Goal: Communication & Community: Connect with others

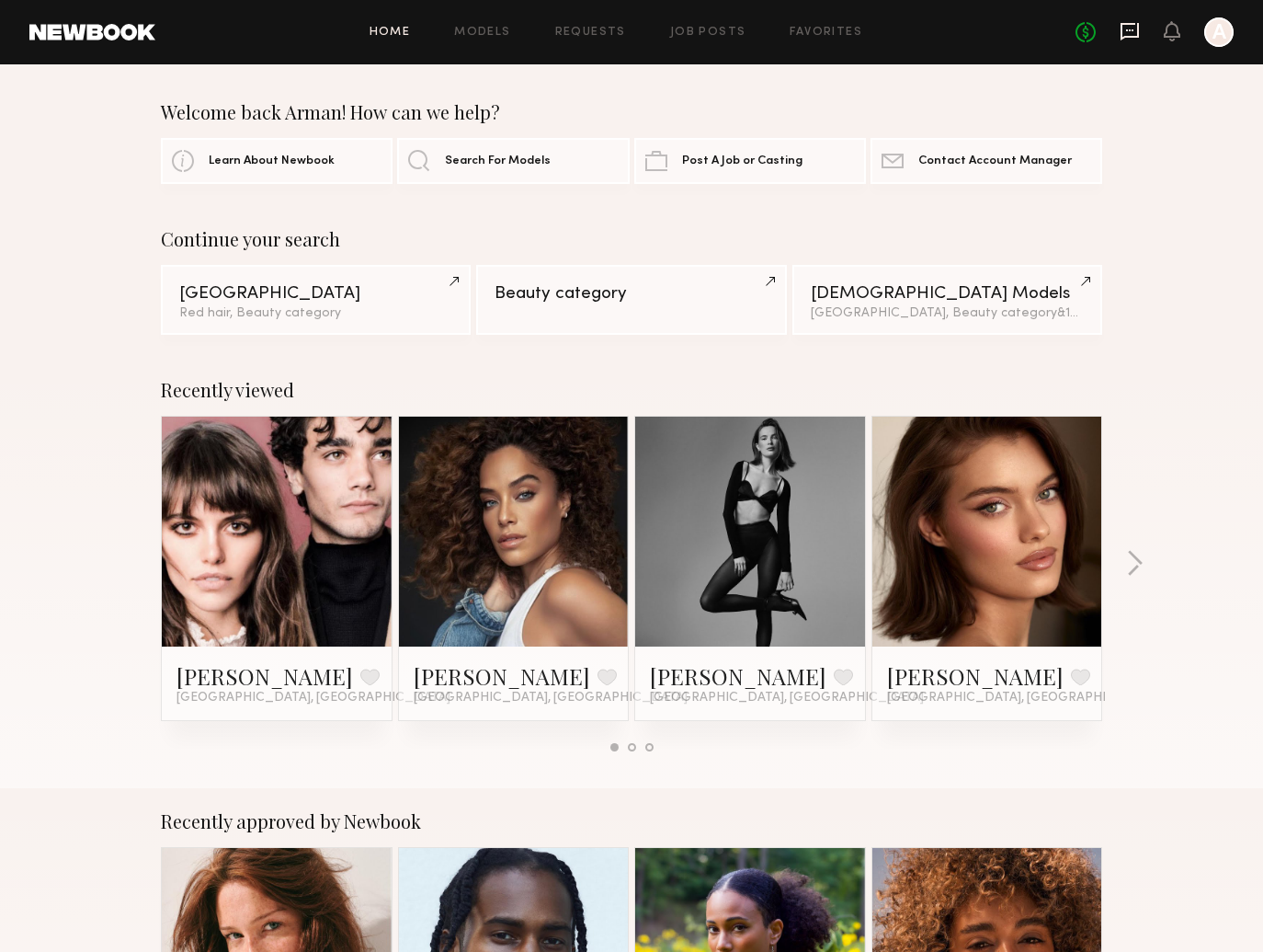
click at [1131, 30] on icon at bounding box center [1130, 30] width 7 height 2
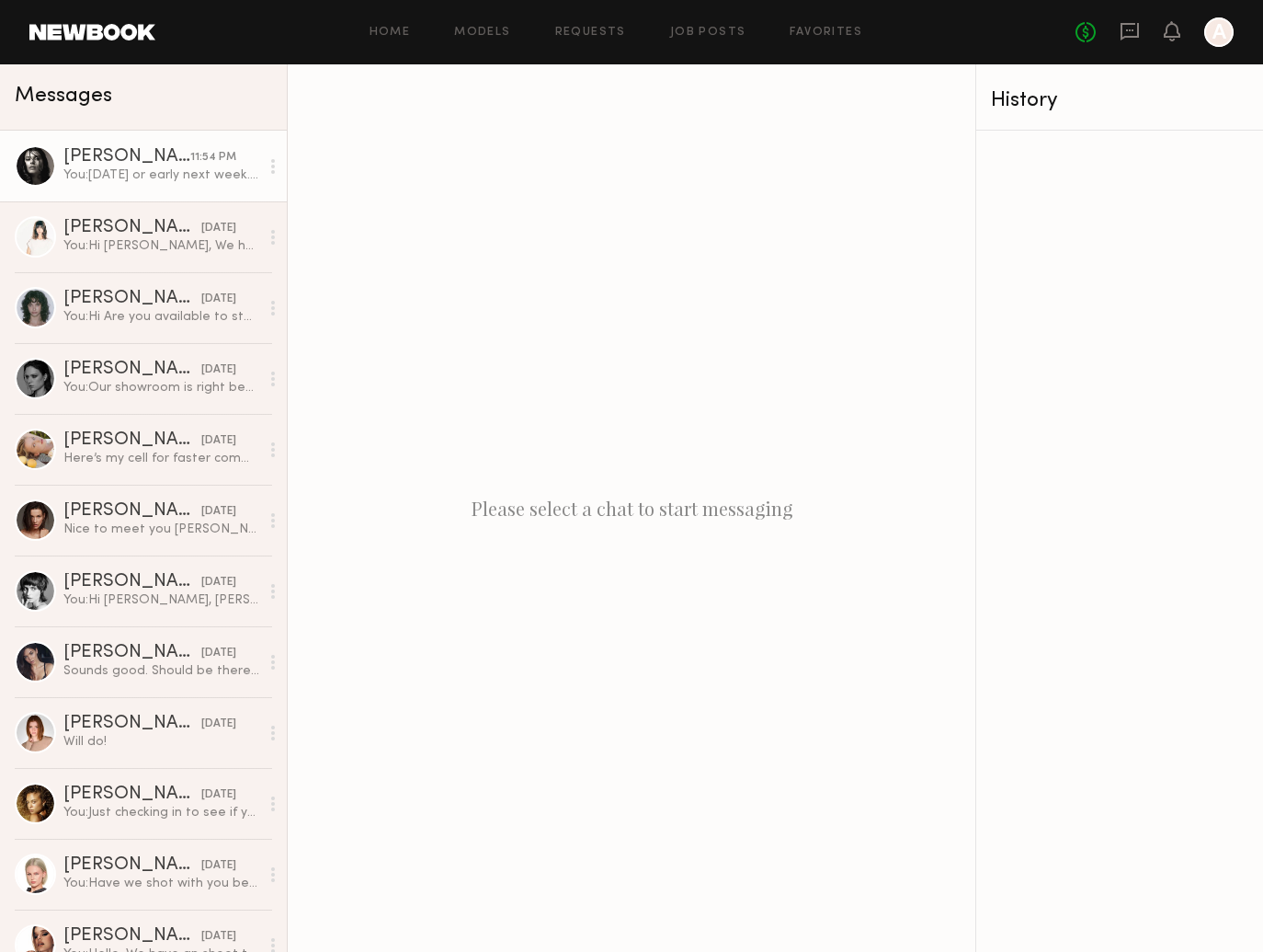
click at [21, 161] on div at bounding box center [35, 165] width 42 height 42
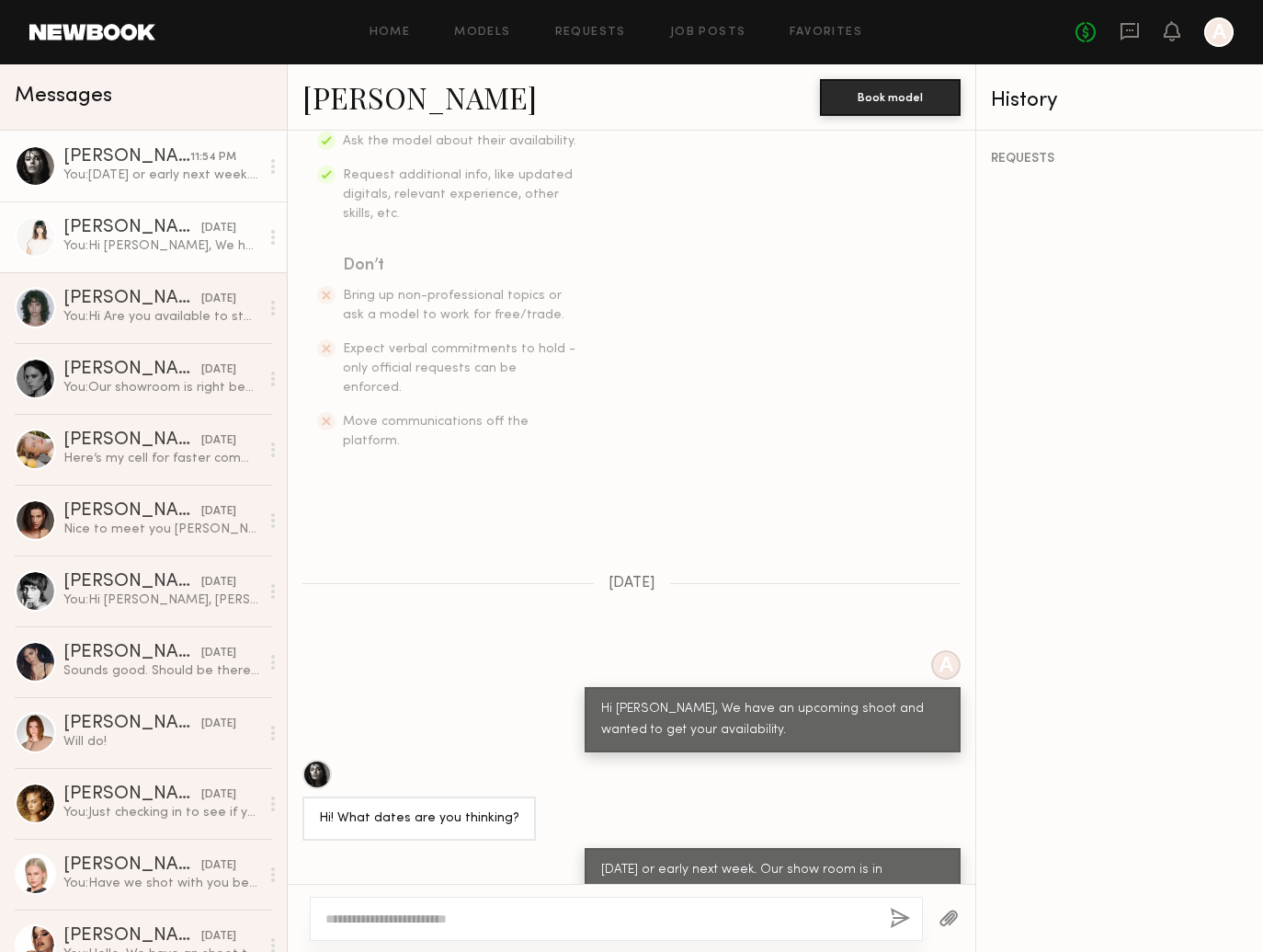
scroll to position [-1, 0]
click at [126, 264] on link "[PERSON_NAME] [DATE] You: Hi [PERSON_NAME], We have an upcoming shoot and wante…" at bounding box center [143, 236] width 287 height 71
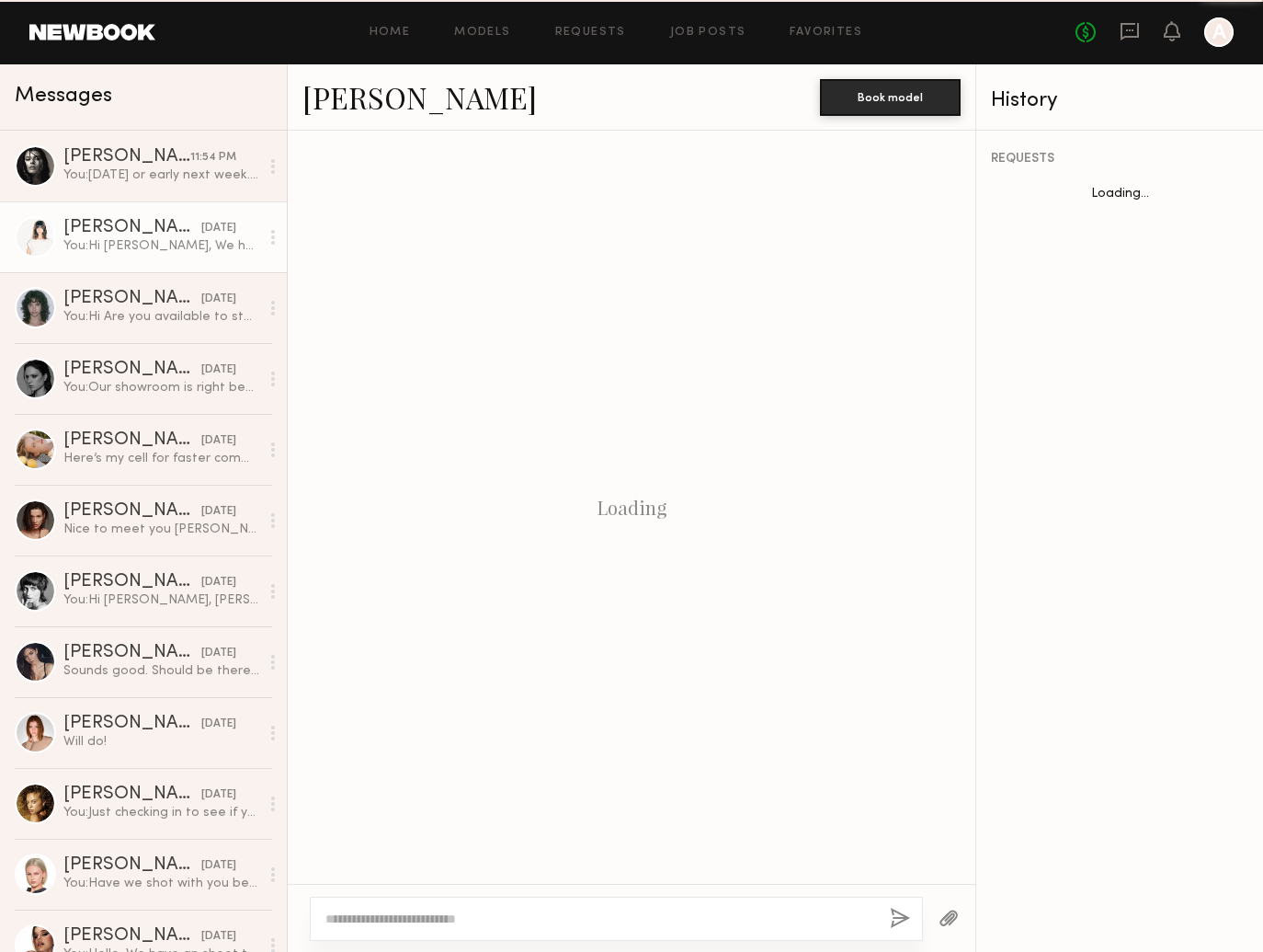
scroll to position [225, 0]
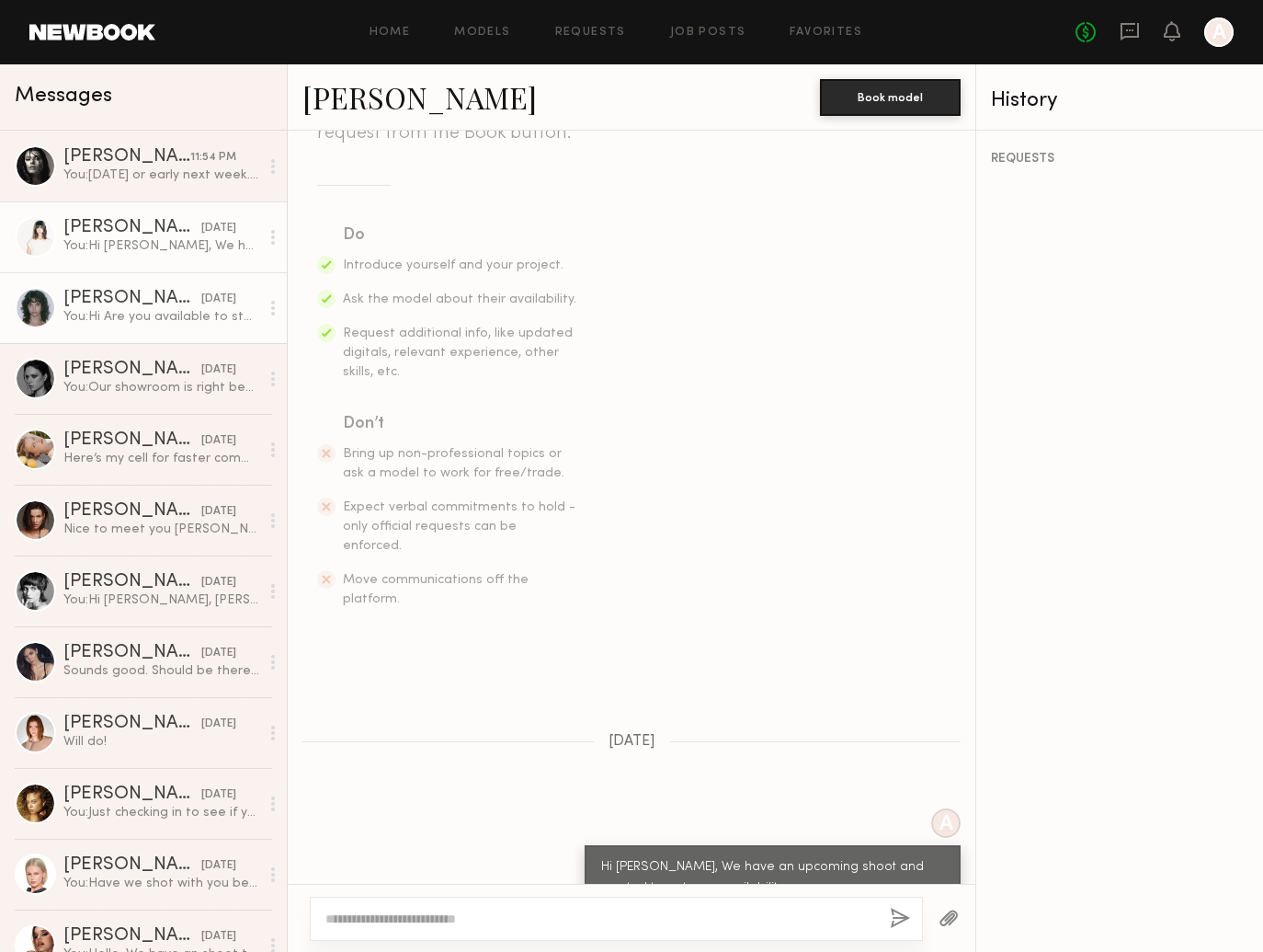
click at [106, 324] on div "You: Hi Are you available to stop by this week ?" at bounding box center [161, 316] width 196 height 18
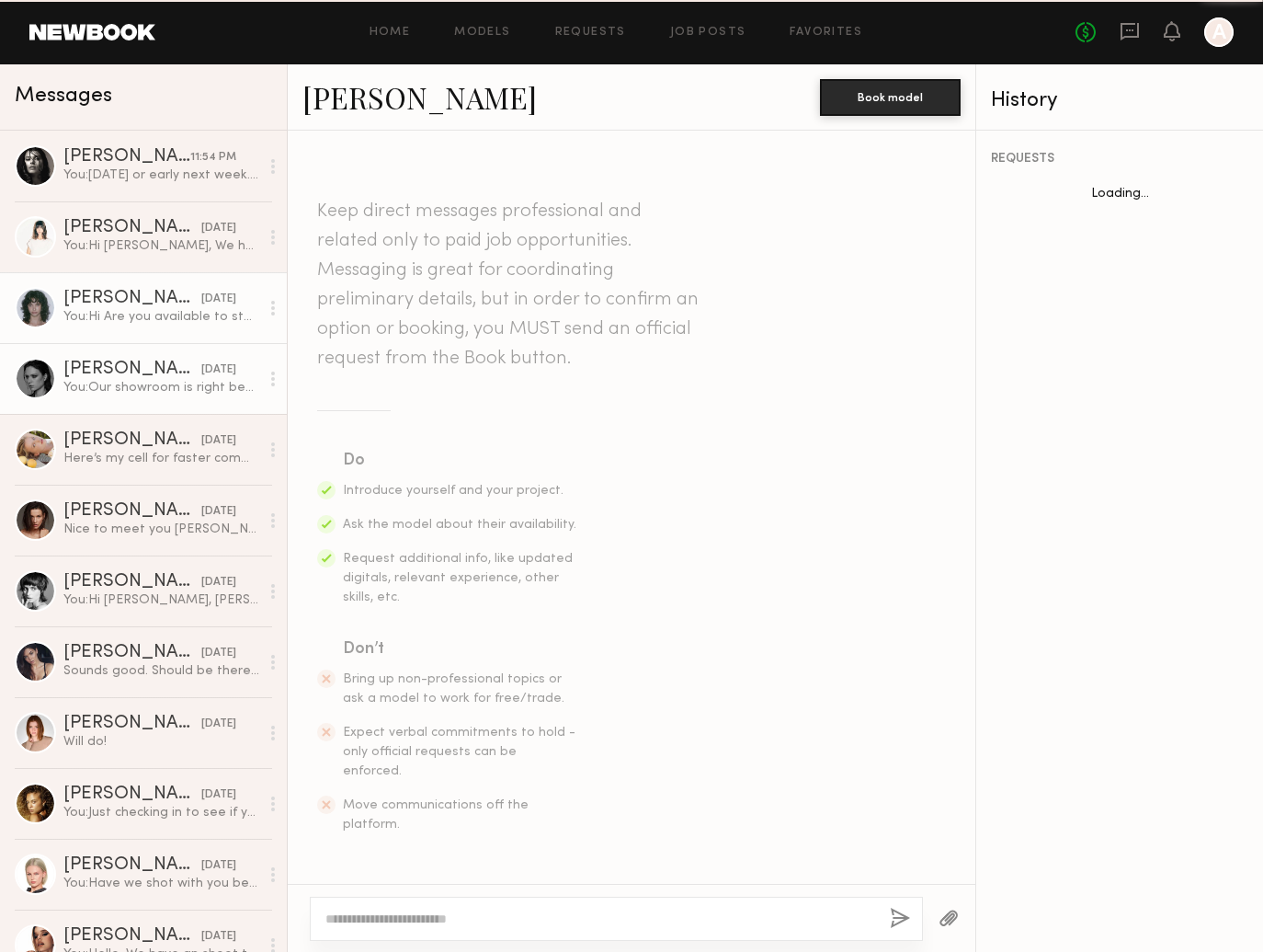
scroll to position [1351, 0]
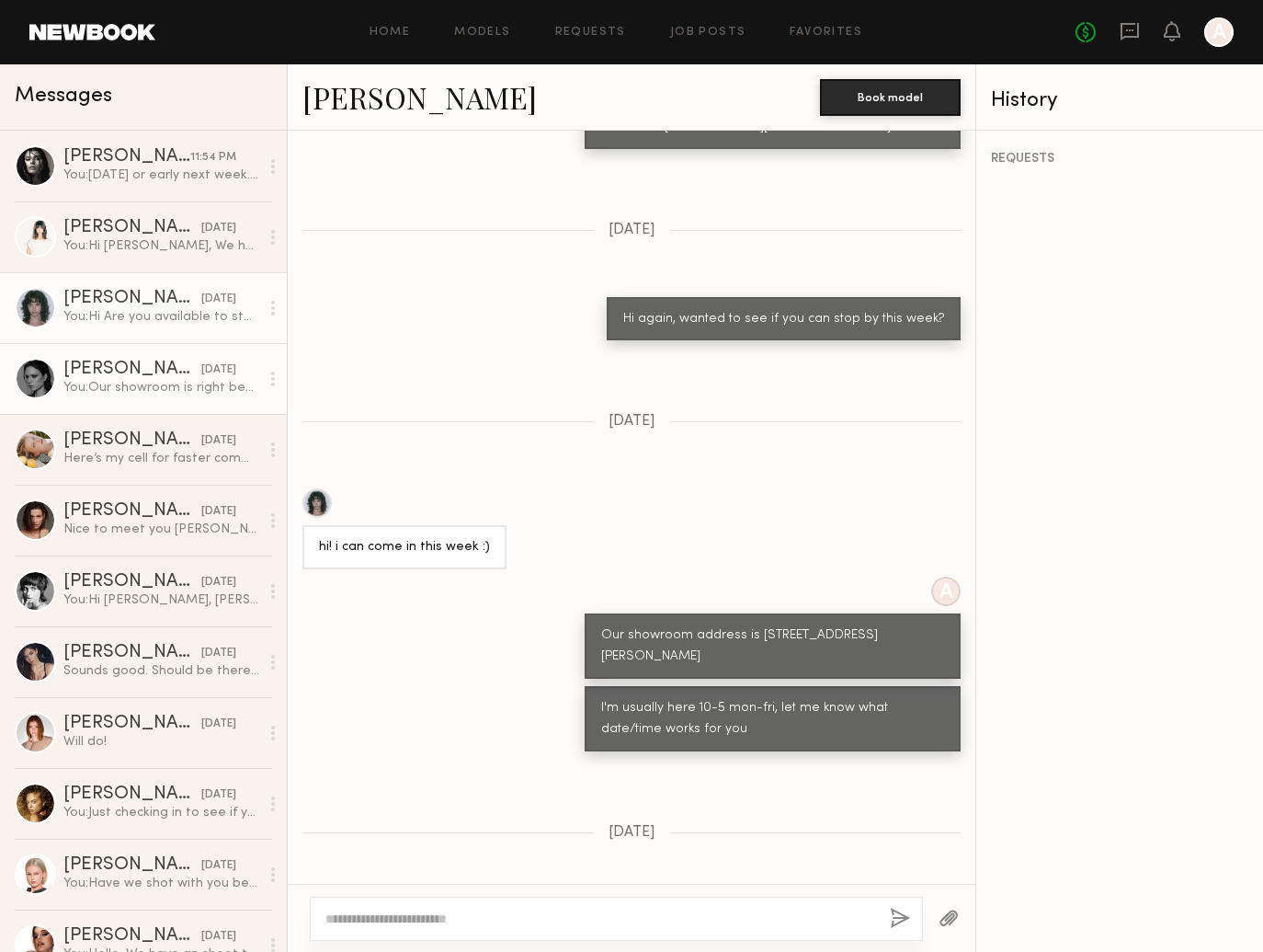
click at [77, 354] on link "[PERSON_NAME] [DATE] You: Our showroom is right behind the coffee shop." at bounding box center [143, 378] width 287 height 71
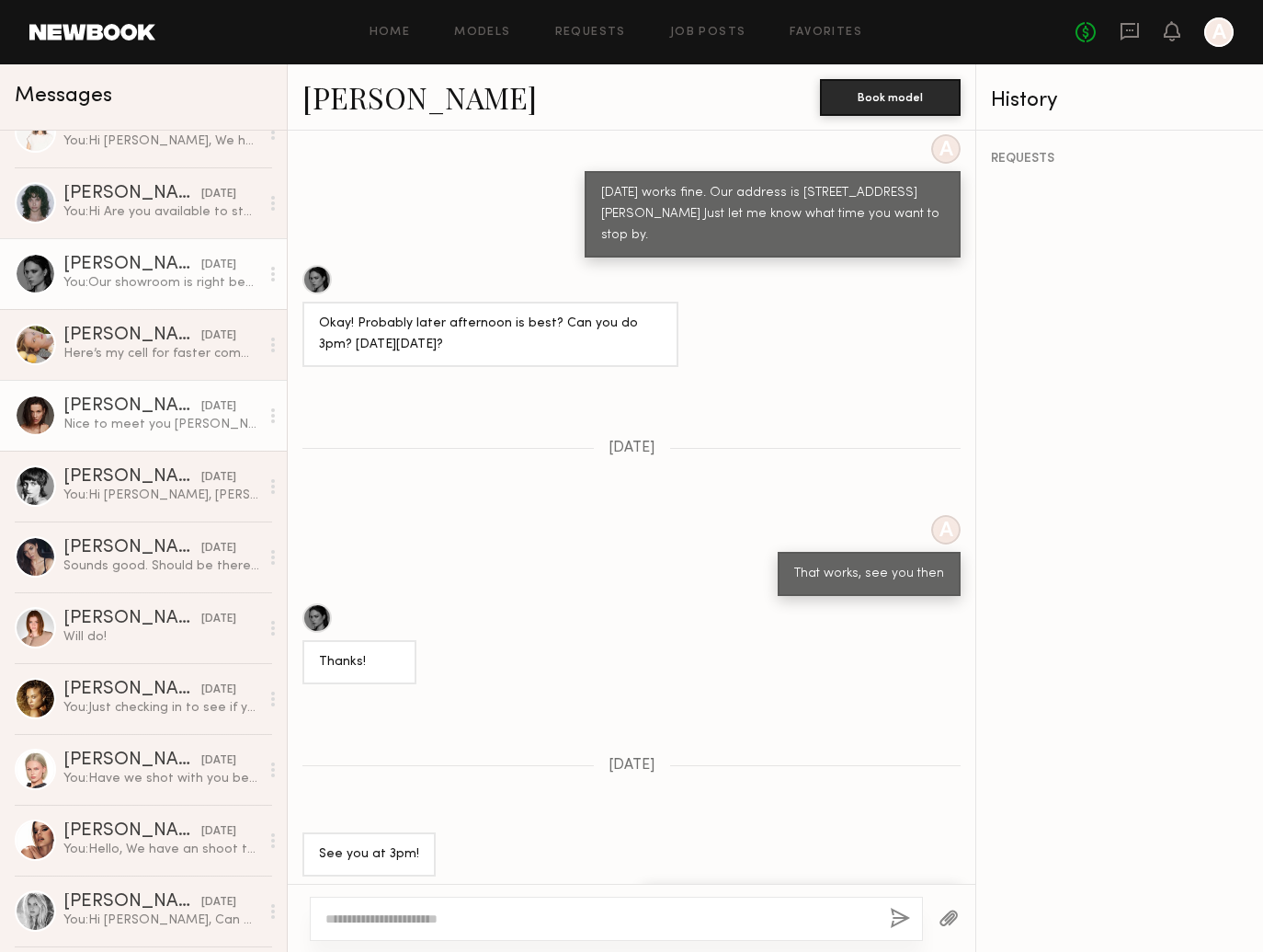
scroll to position [117, 0]
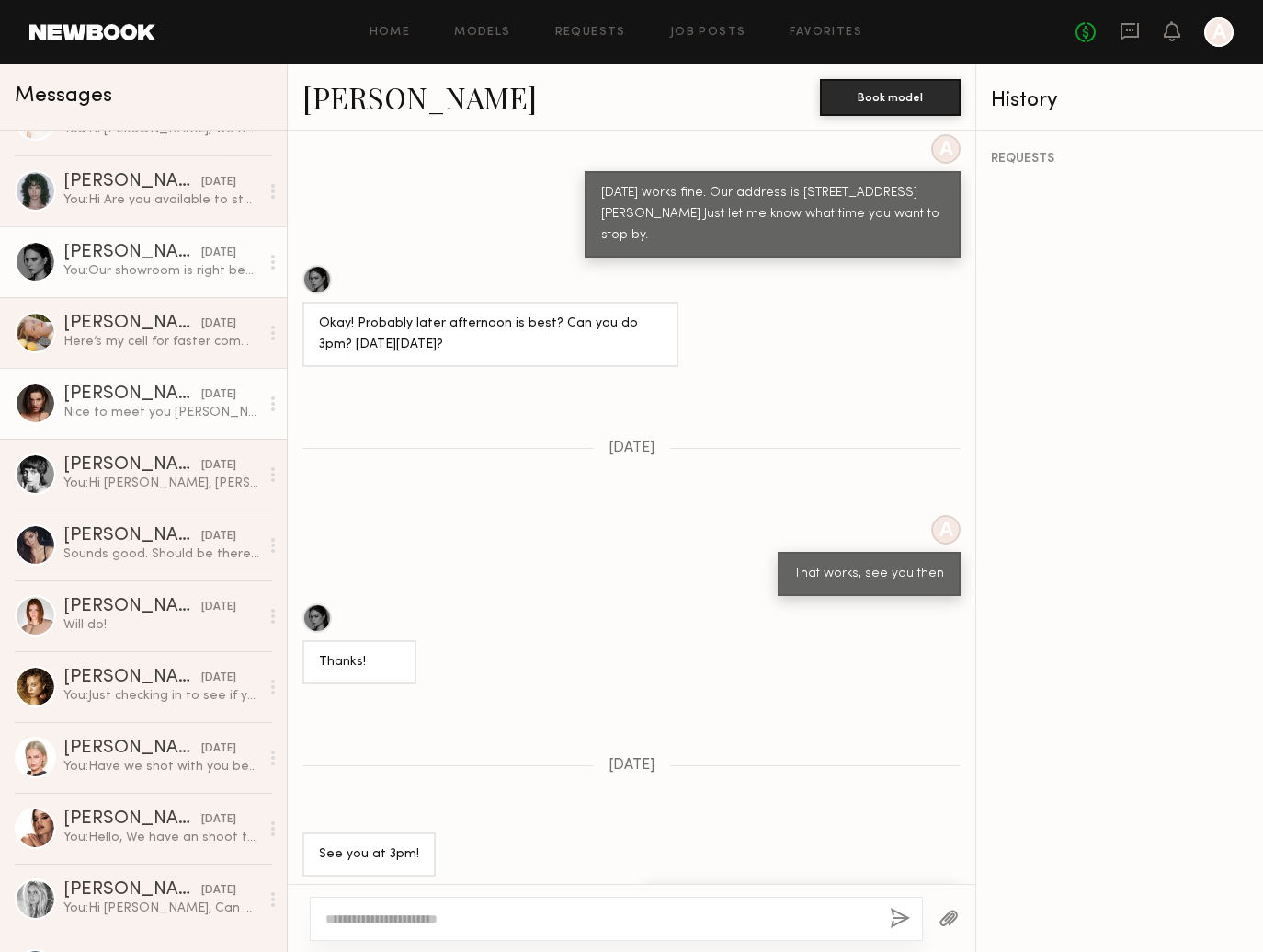
click at [100, 375] on link "[PERSON_NAME] [DATE] Nice to meet you [PERSON_NAME], I’ll :)" at bounding box center [143, 403] width 287 height 71
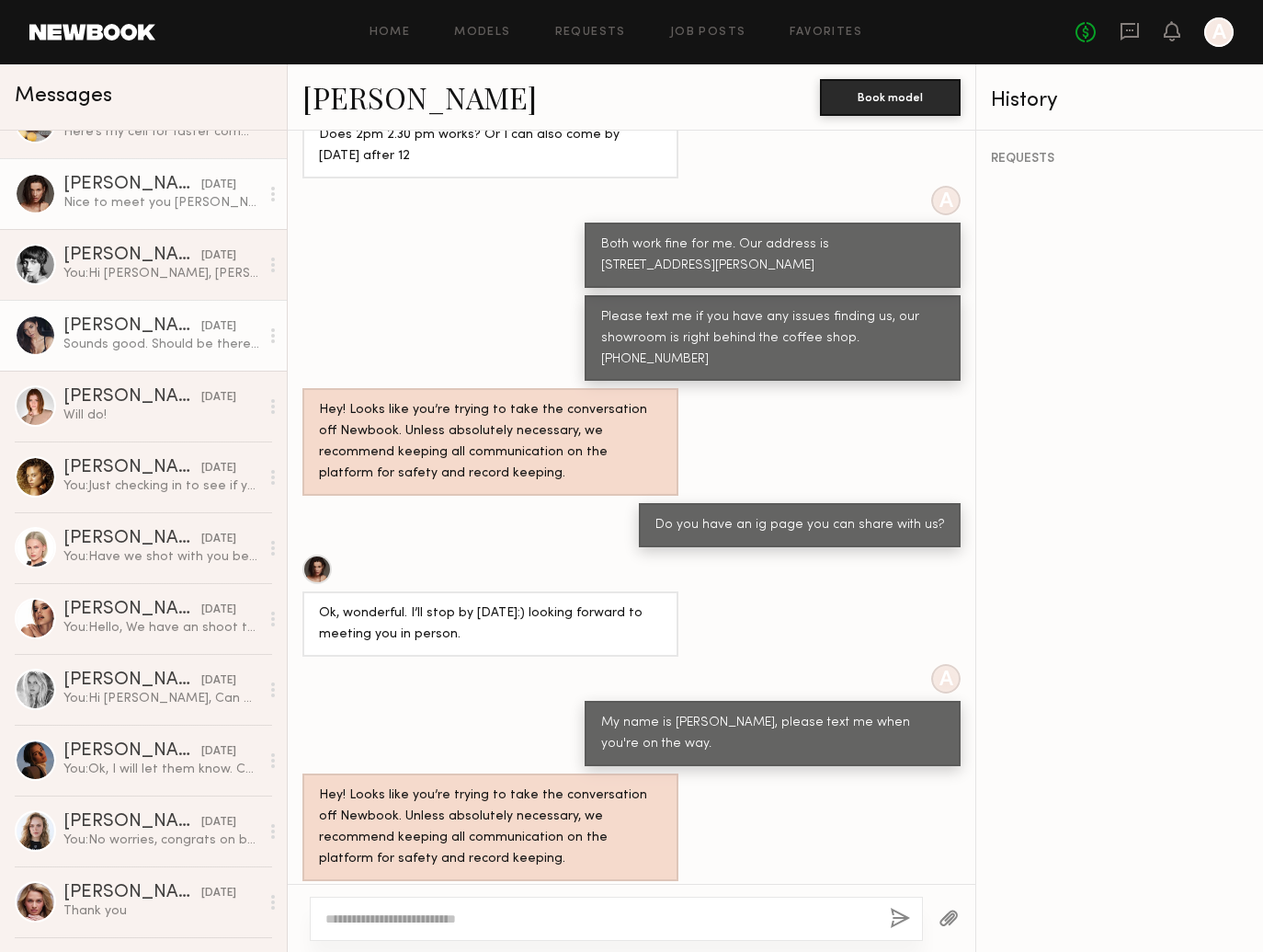
scroll to position [341, 0]
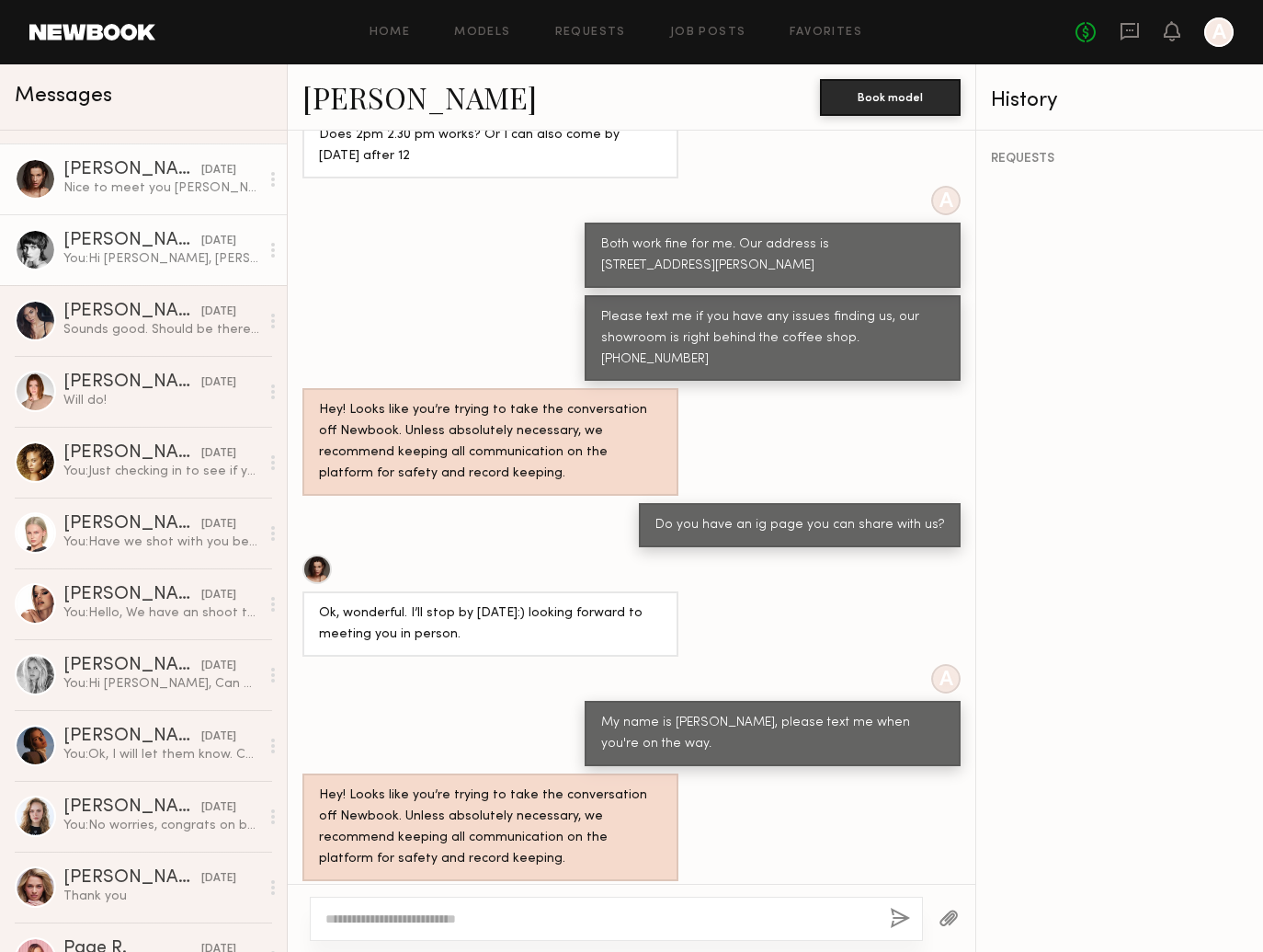
click at [180, 259] on div "You: Hi [PERSON_NAME], Hope this finds you well. Are you available for a shoot …" at bounding box center [161, 258] width 196 height 18
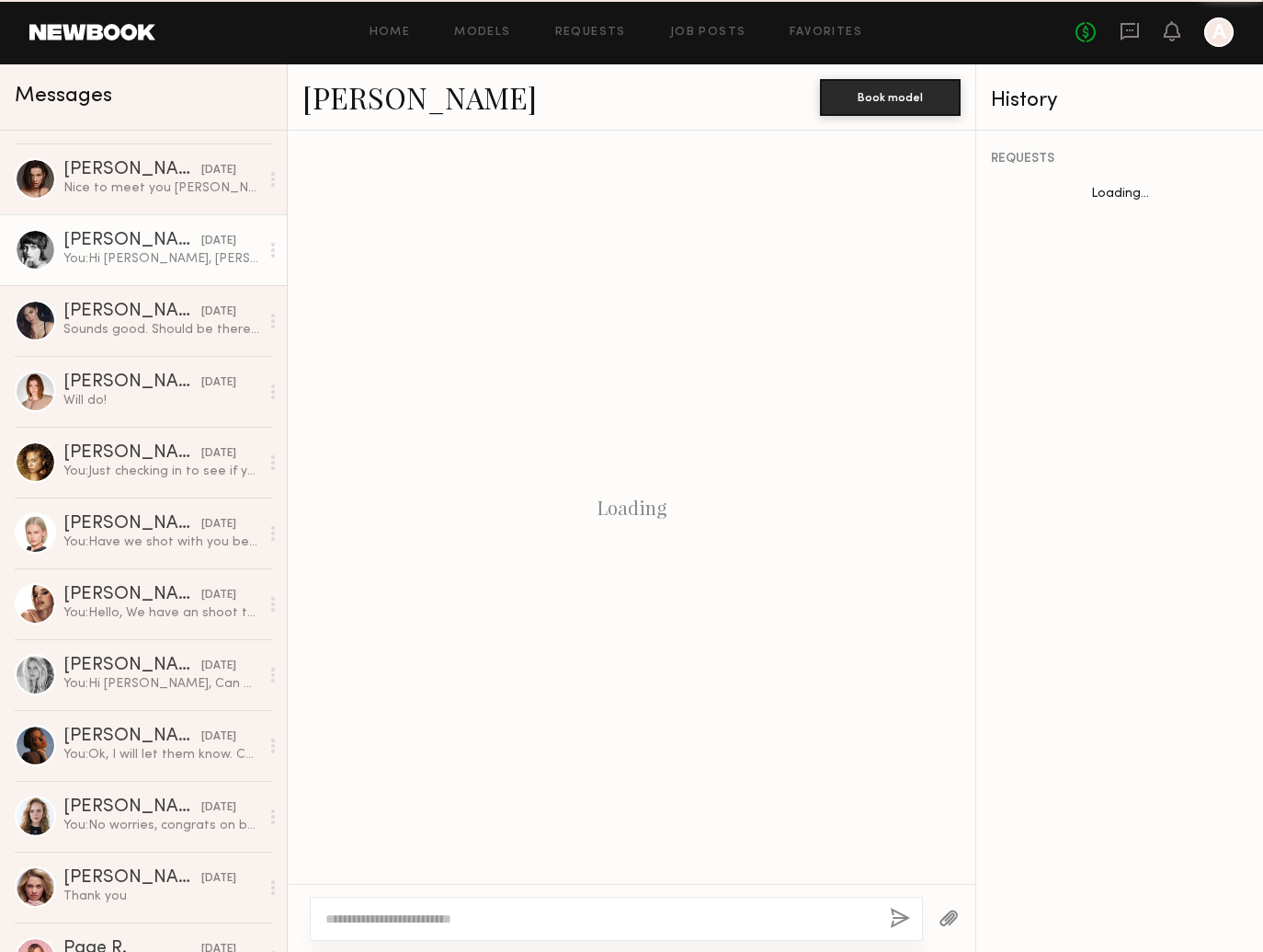
scroll to position [1207, 0]
